Goal: Browse casually

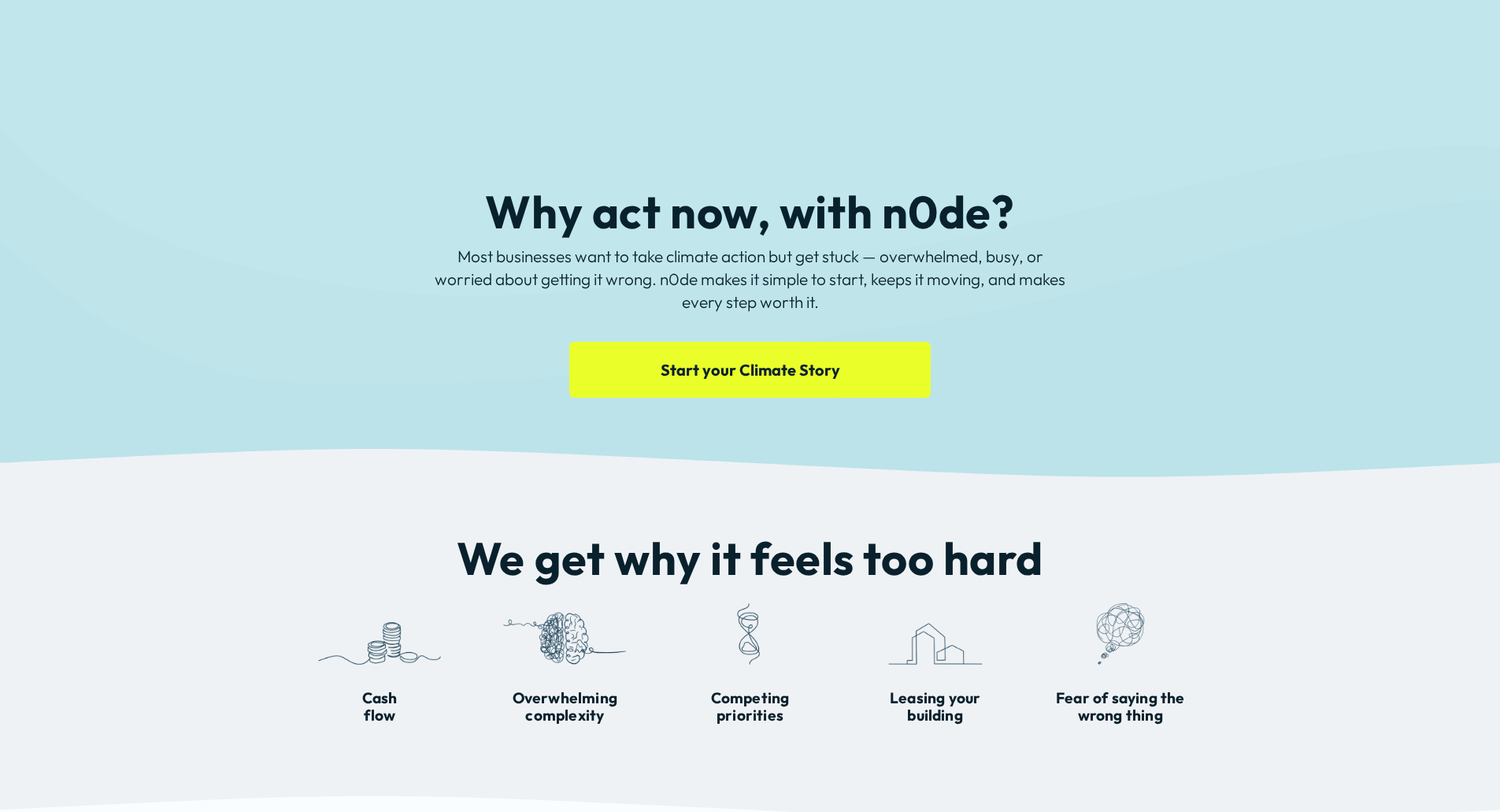
scroll to position [1258, 0]
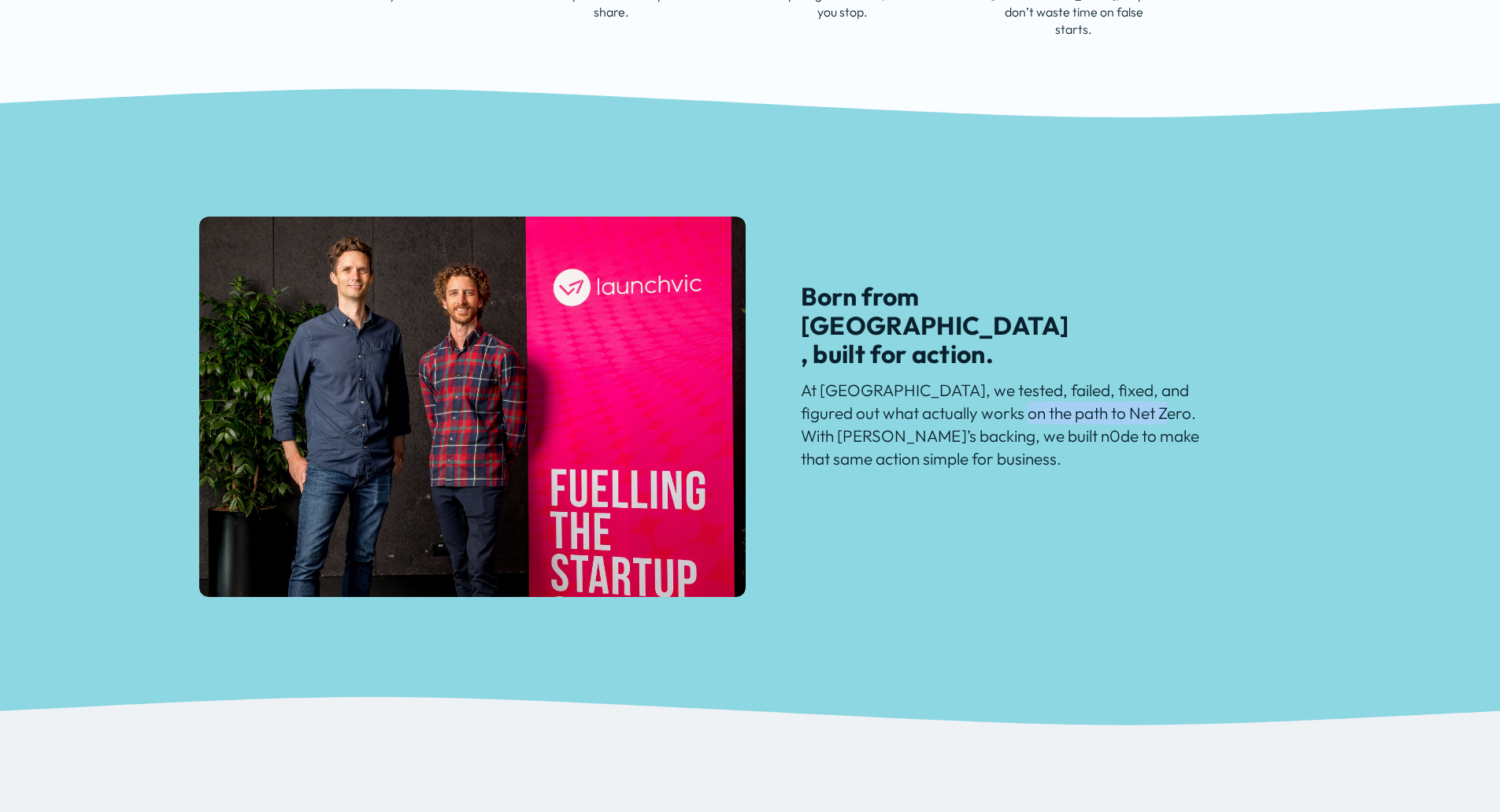
drag, startPoint x: 1012, startPoint y: 406, endPoint x: 1139, endPoint y: 408, distance: 127.0
click at [1137, 407] on p "At [GEOGRAPHIC_DATA], we tested, failed, fixed, and figured out what actually w…" at bounding box center [1004, 425] width 408 height 92
click at [989, 544] on div "Born from [GEOGRAPHIC_DATA], built for action. At [GEOGRAPHIC_DATA], we tested,…" at bounding box center [750, 406] width 1500 height 379
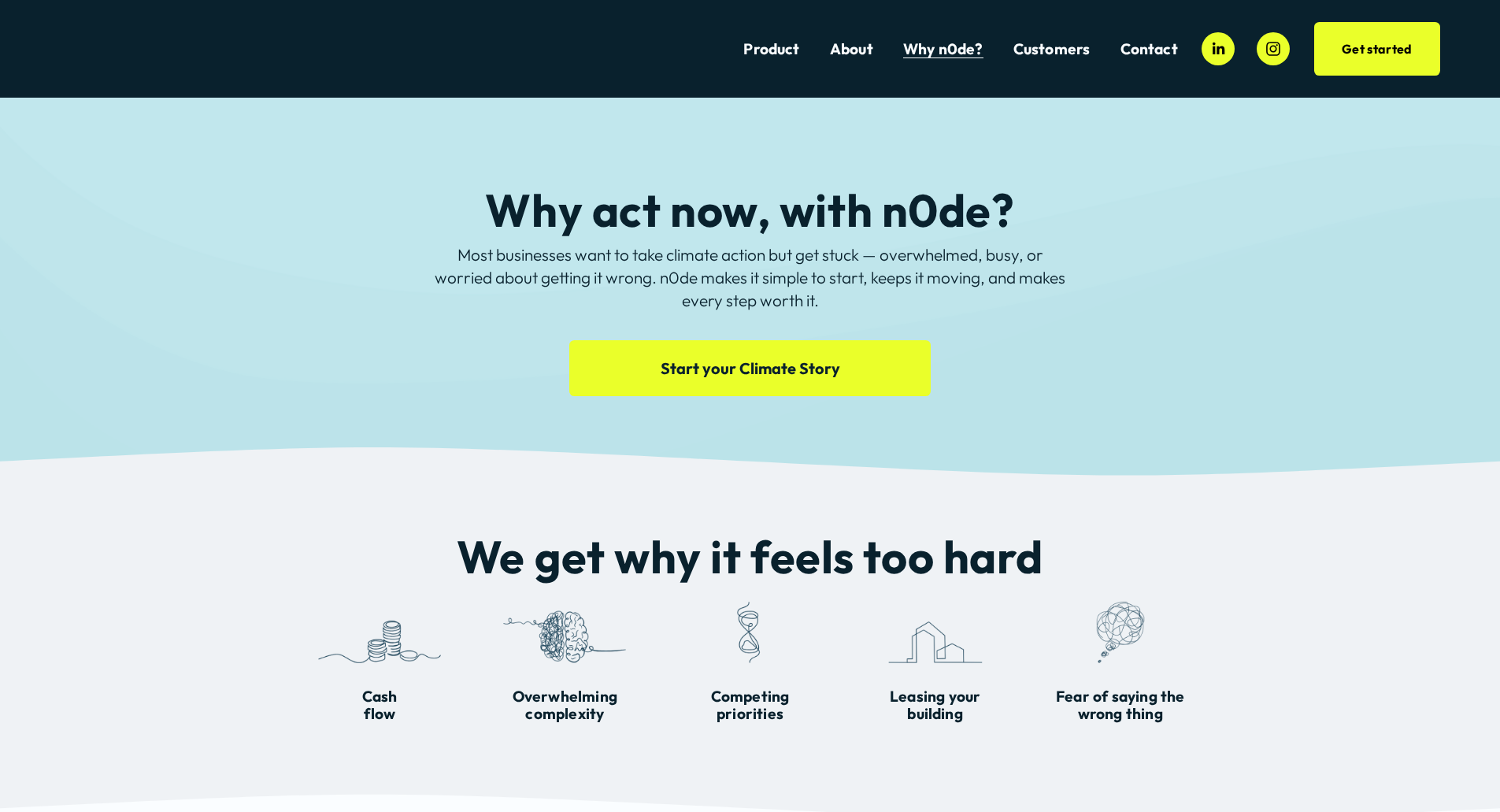
scroll to position [0, 0]
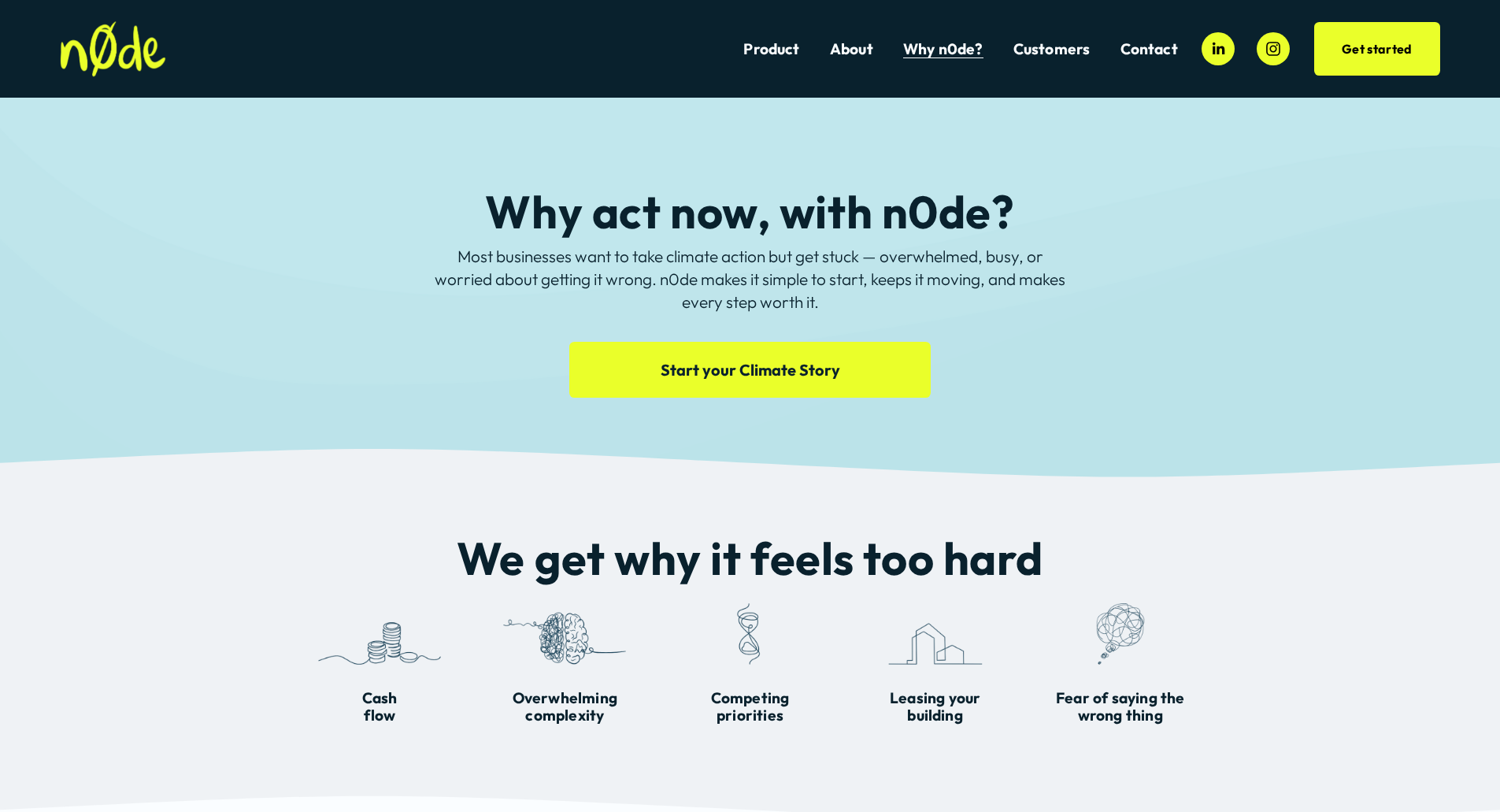
click at [121, 47] on img at bounding box center [113, 49] width 105 height 56
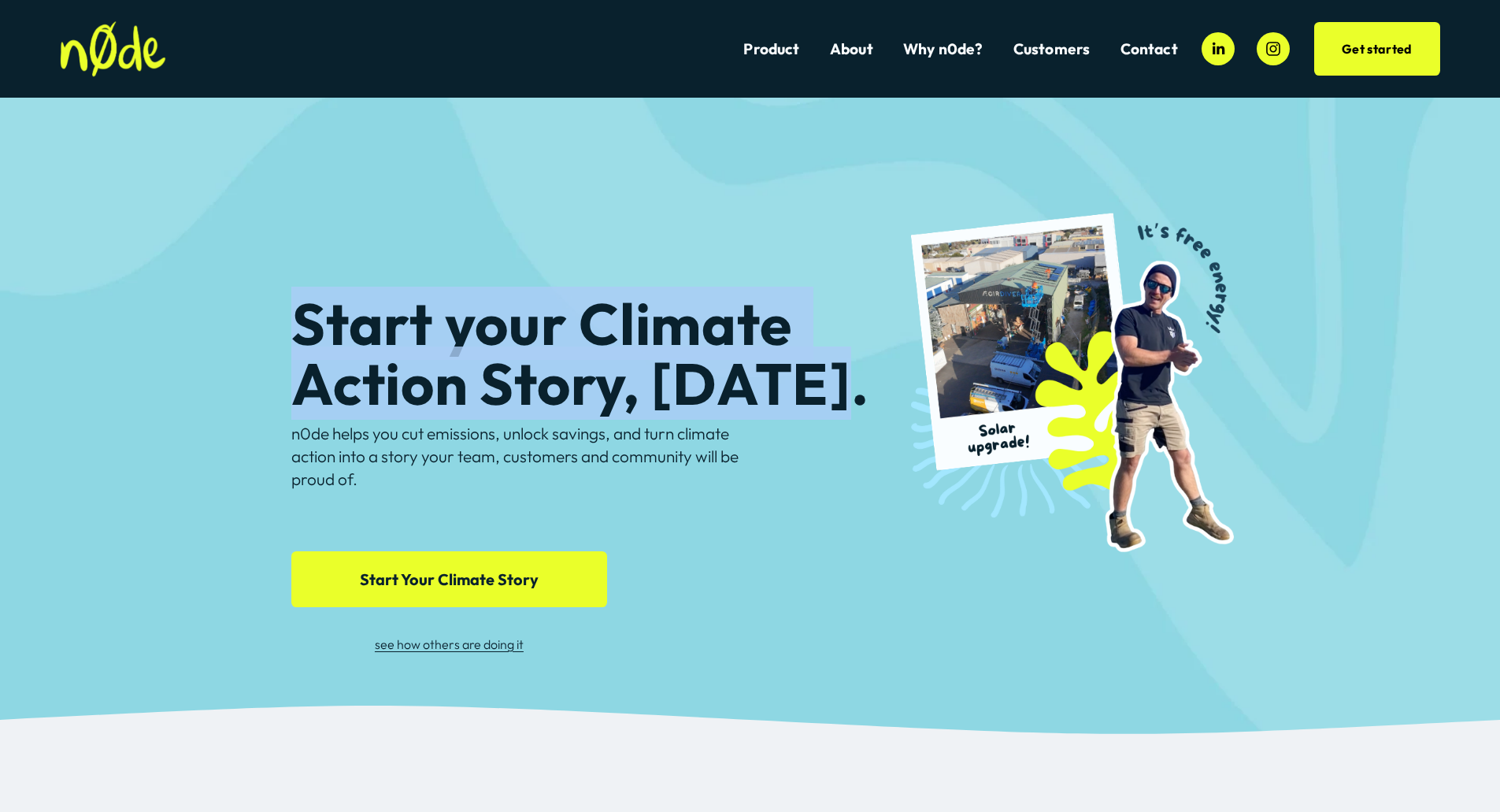
drag, startPoint x: 419, startPoint y: 329, endPoint x: 821, endPoint y: 397, distance: 407.7
click at [821, 397] on h1 "Start your Climate Action Story, today." at bounding box center [611, 353] width 639 height 119
click at [574, 412] on h1 "Start your Climate Action Story, today." at bounding box center [611, 353] width 639 height 119
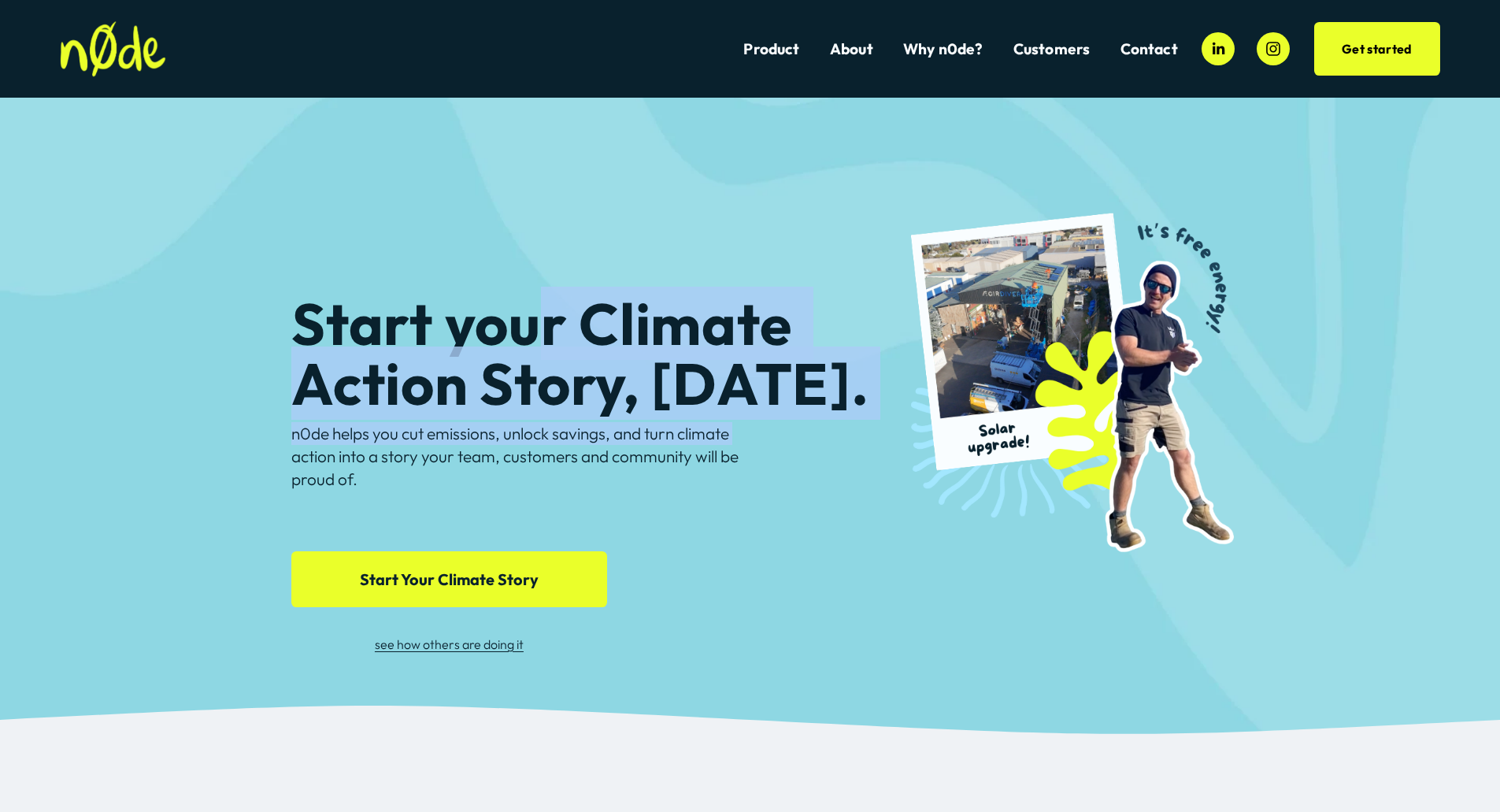
drag, startPoint x: 751, startPoint y: 435, endPoint x: 188, endPoint y: 297, distance: 579.7
click at [250, 278] on div "Start your Climate Action Story, today. n0de helps you cut emissions, unlock sa…" at bounding box center [750, 402] width 1500 height 606
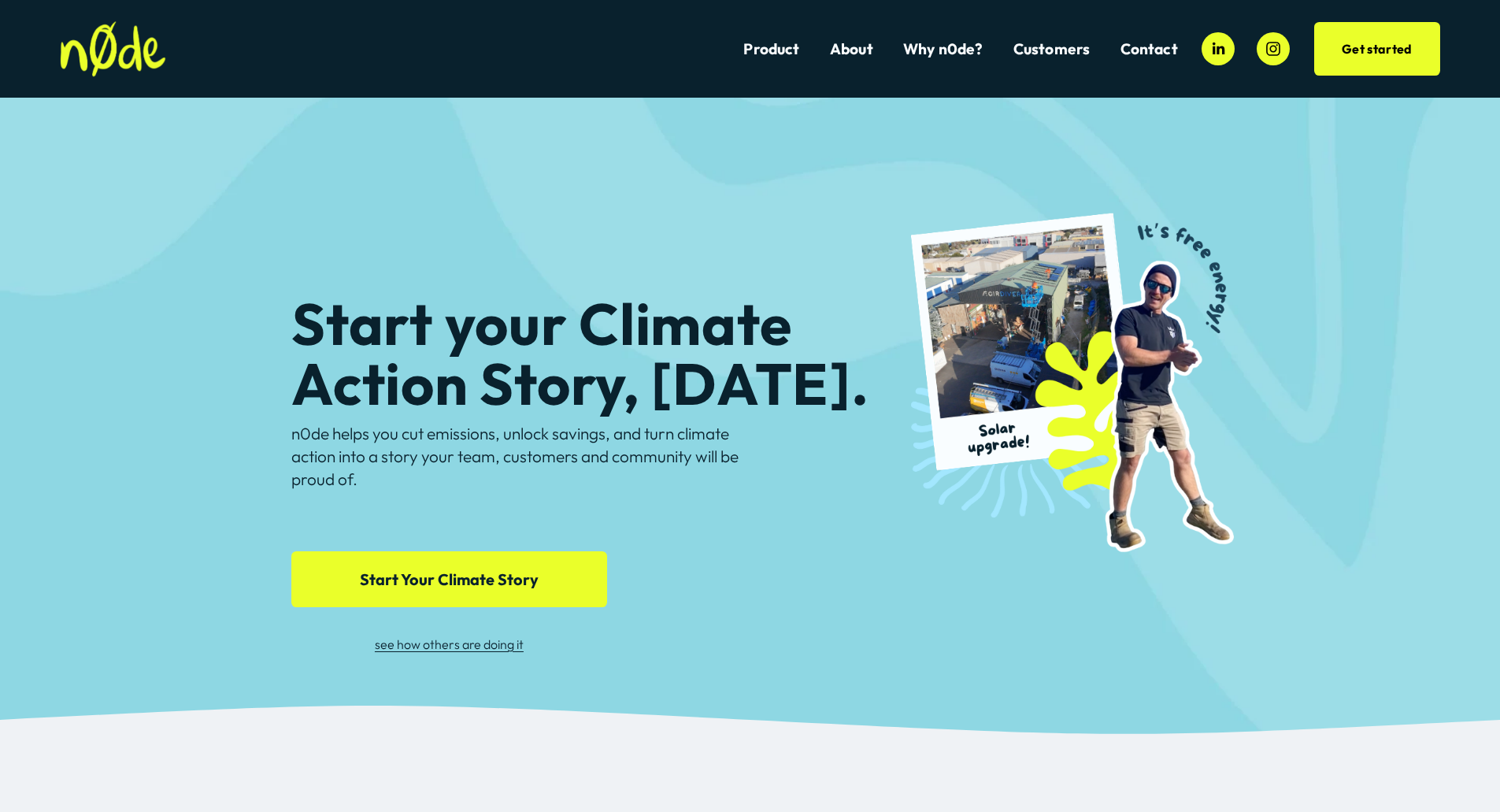
drag, startPoint x: 844, startPoint y: 572, endPoint x: 975, endPoint y: 357, distance: 251.8
click at [845, 574] on div "Start your Climate Action Story, today. n0de helps you cut emissions, unlock sa…" at bounding box center [750, 402] width 1500 height 606
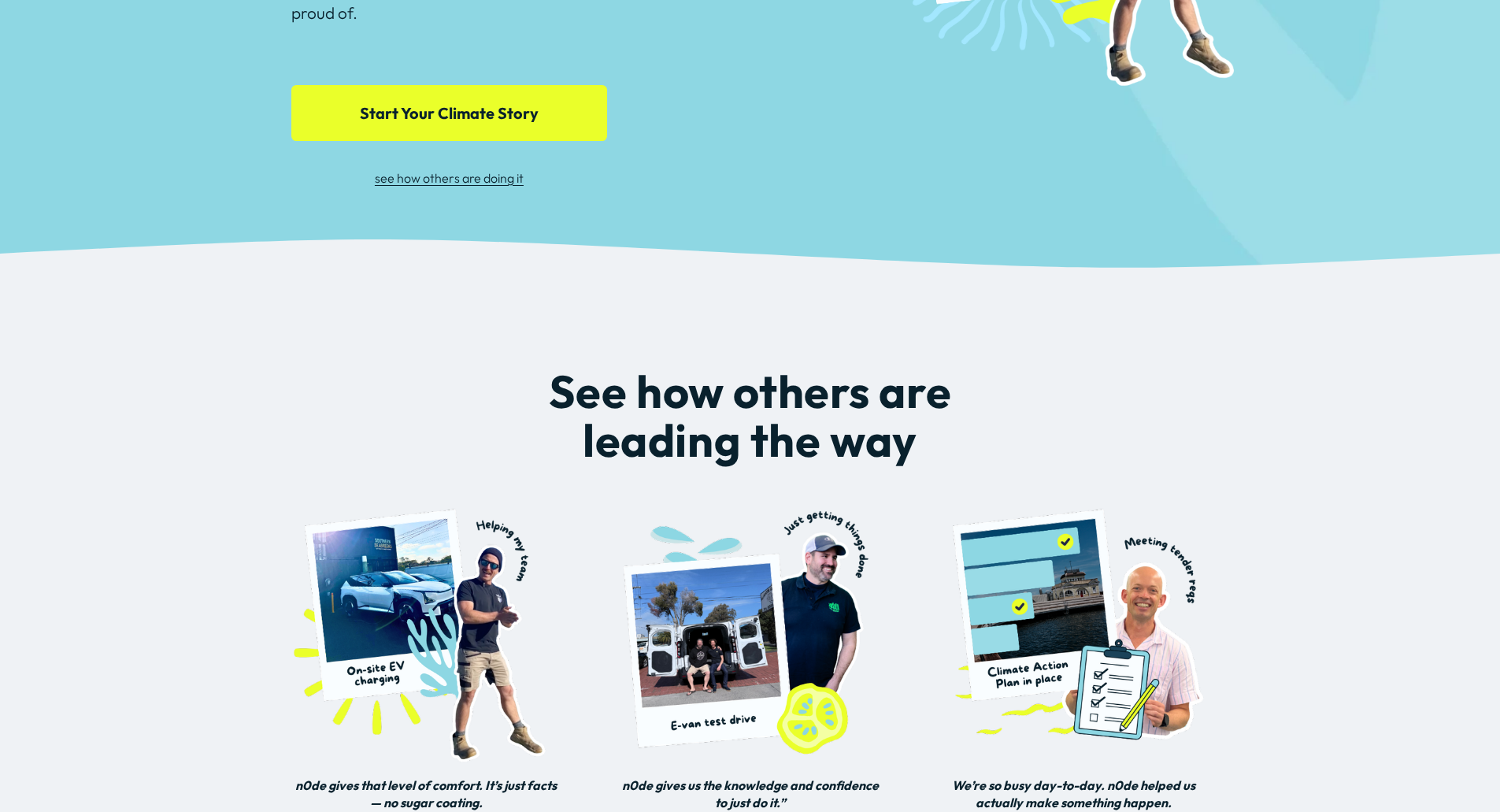
scroll to position [468, 0]
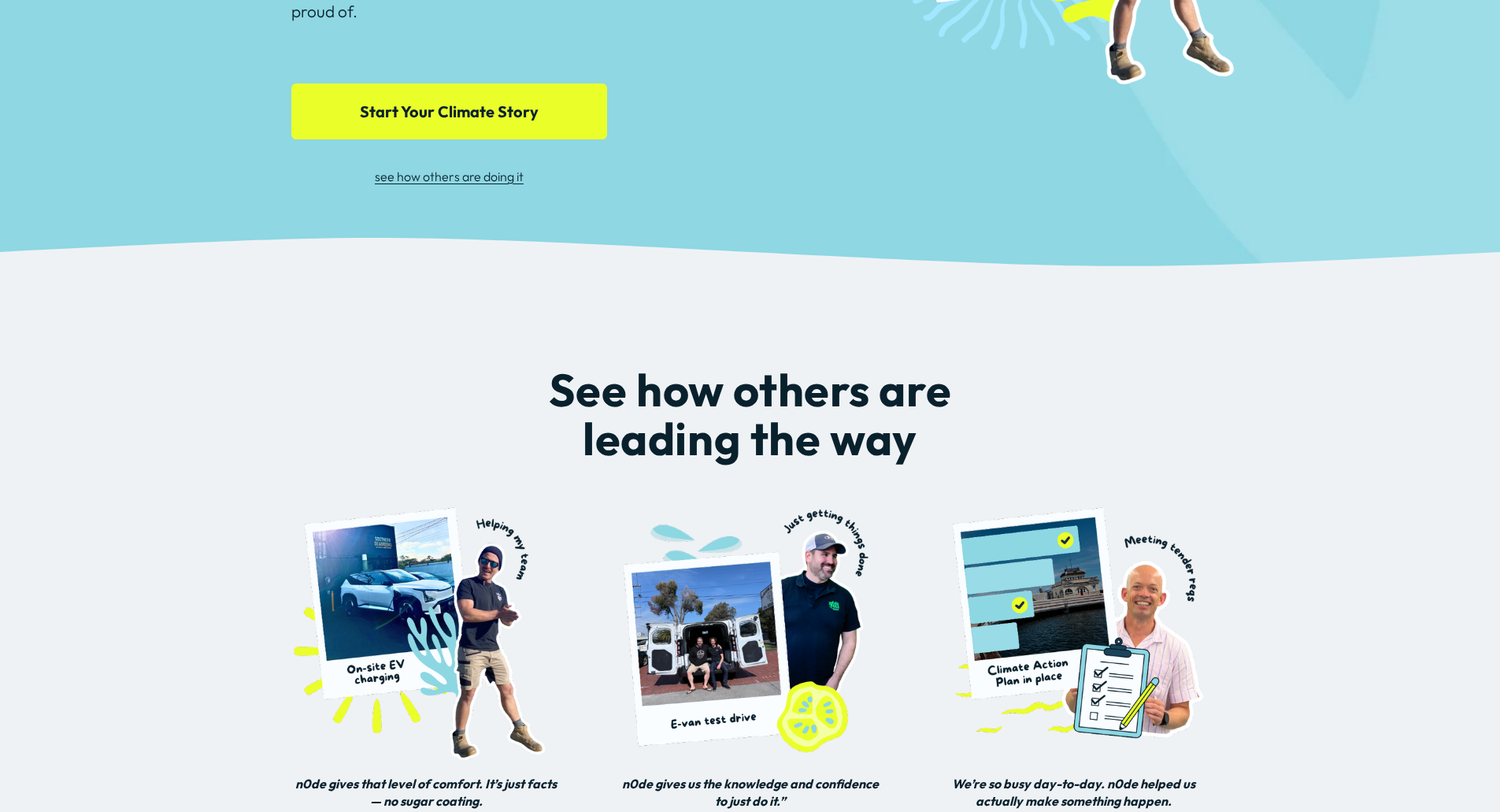
drag, startPoint x: 1128, startPoint y: 574, endPoint x: 871, endPoint y: 341, distance: 346.9
click at [871, 341] on div "See how others are leading the way n0de gives that level of comfort. It’s just …" at bounding box center [750, 636] width 1500 height 739
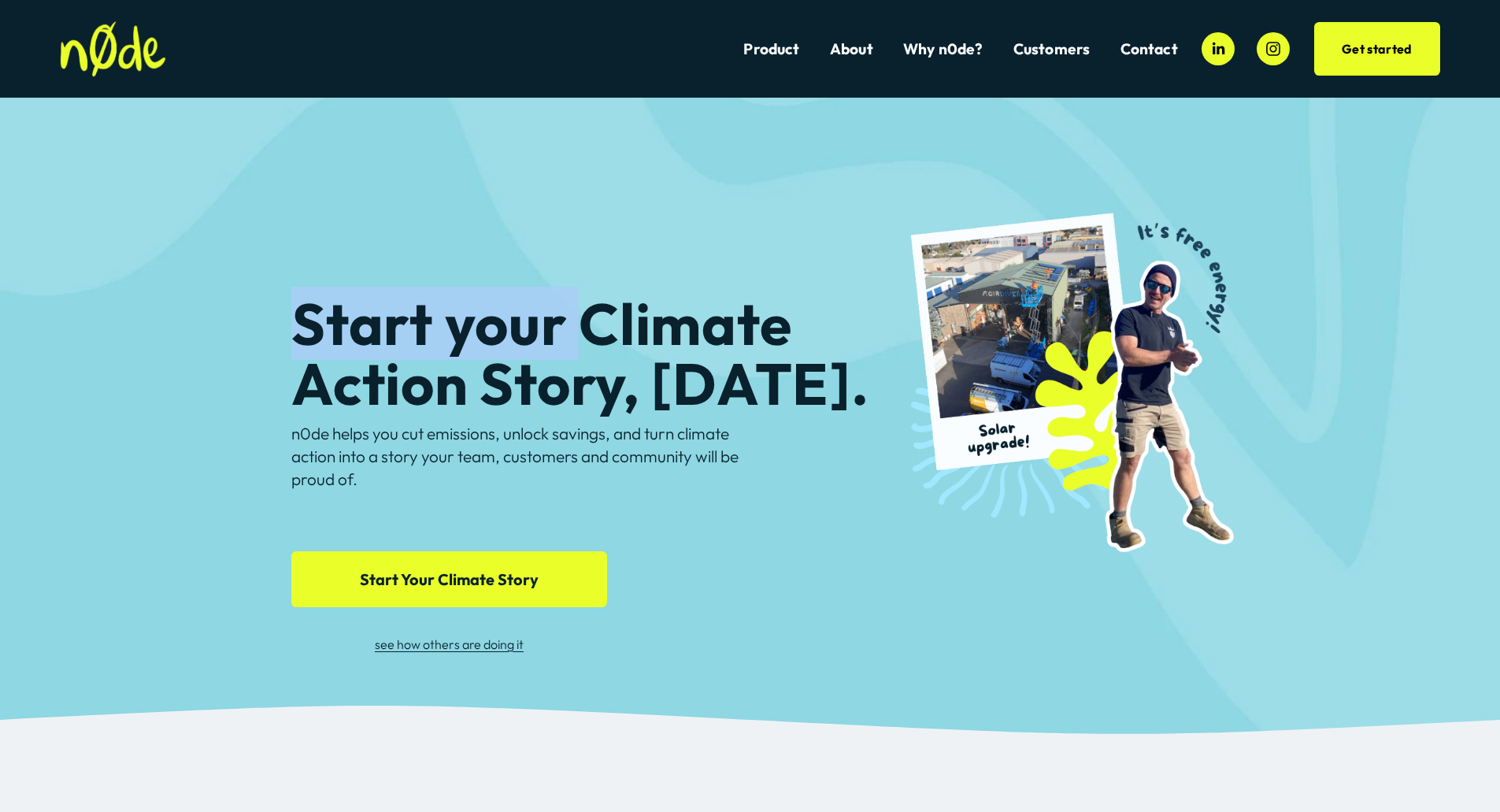
drag, startPoint x: 577, startPoint y: 318, endPoint x: 835, endPoint y: 518, distance: 326.4
click at [835, 518] on div "Start your Climate Action Story, today. n0de helps you cut emissions, unlock sa…" at bounding box center [750, 402] width 1500 height 606
click at [933, 387] on div at bounding box center [1074, 386] width 362 height 362
